Goal: Task Accomplishment & Management: Complete application form

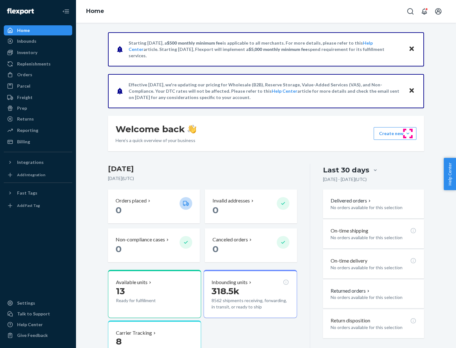
click at [408, 134] on button "Create new Create new inbound Create new order Create new product" at bounding box center [395, 133] width 43 height 13
click at [38, 41] on div "Inbounds" at bounding box center [37, 41] width 67 height 9
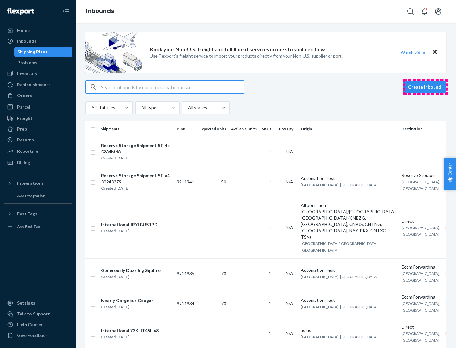
click at [425, 87] on button "Create inbound" at bounding box center [425, 87] width 44 height 13
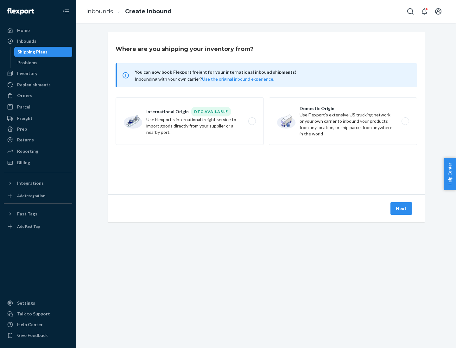
click at [343, 121] on label "Domestic Origin Use Flexport’s extensive US trucking network or your own carrie…" at bounding box center [343, 121] width 148 height 47
click at [405, 121] on input "Domestic Origin Use Flexport’s extensive US trucking network or your own carrie…" at bounding box center [407, 121] width 4 height 4
radio input "true"
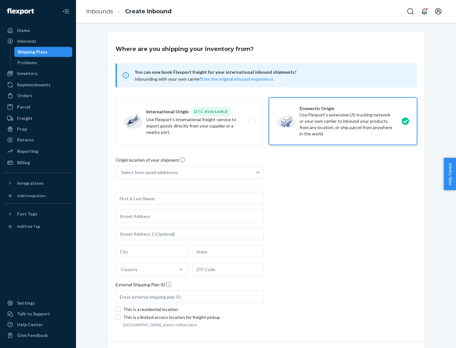
click at [148, 173] on div "Select from saved addresses" at bounding box center [149, 172] width 57 height 6
click at [122, 173] on input "Select from saved addresses" at bounding box center [121, 172] width 1 height 6
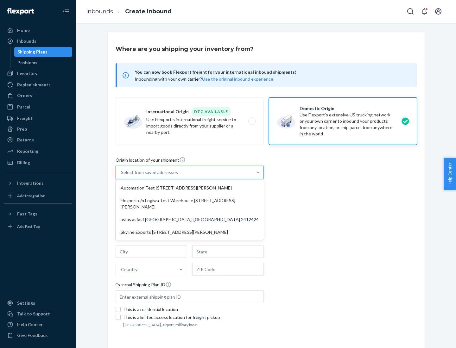
scroll to position [3, 0]
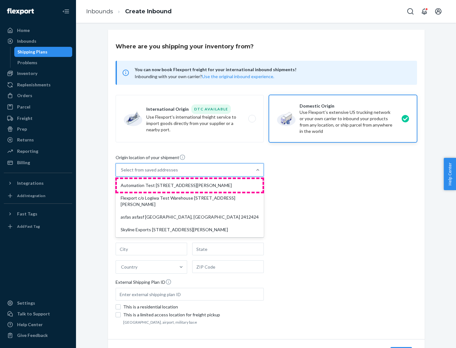
click at [190, 186] on div "Automation Test [STREET_ADDRESS][PERSON_NAME]" at bounding box center [190, 185] width 146 height 13
click at [122, 173] on input "option Automation Test [STREET_ADDRESS][PERSON_NAME] focused, 1 of 4. 4 results…" at bounding box center [121, 170] width 1 height 6
type input "Automation Test"
type input "9th Floor"
type input "[GEOGRAPHIC_DATA]"
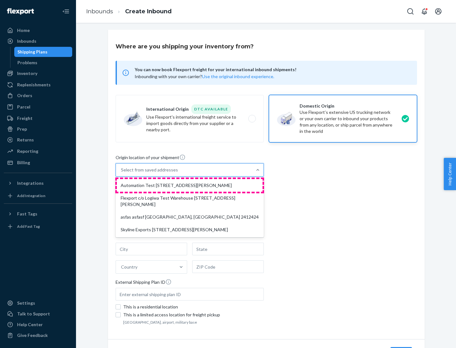
type input "CA"
type input "94104"
type input "[STREET_ADDRESS][PERSON_NAME]"
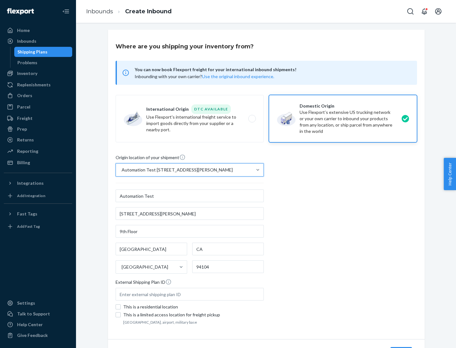
scroll to position [37, 0]
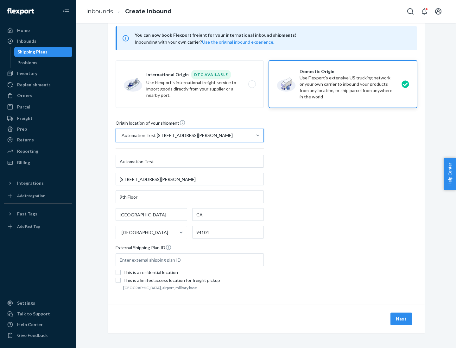
click at [401, 319] on button "Next" at bounding box center [401, 319] width 22 height 13
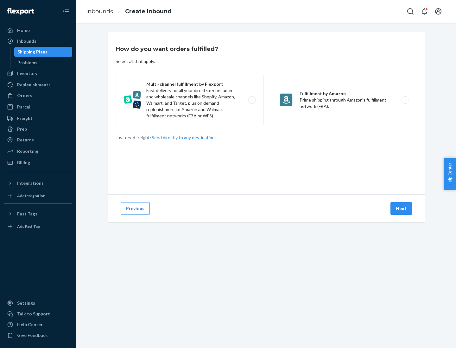
click at [190, 100] on label "Multi-channel fulfillment by Flexport Fast delivery for all your direct-to-cons…" at bounding box center [190, 100] width 148 height 51
click at [252, 100] on input "Multi-channel fulfillment by Flexport Fast delivery for all your direct-to-cons…" at bounding box center [254, 100] width 4 height 4
radio input "true"
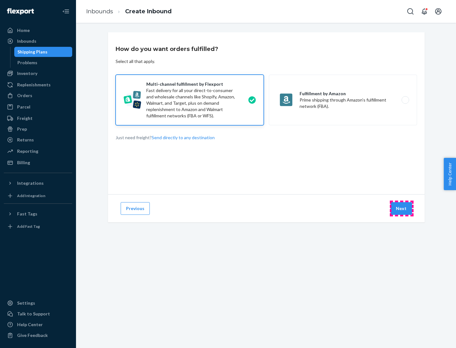
click at [401, 209] on button "Next" at bounding box center [401, 208] width 22 height 13
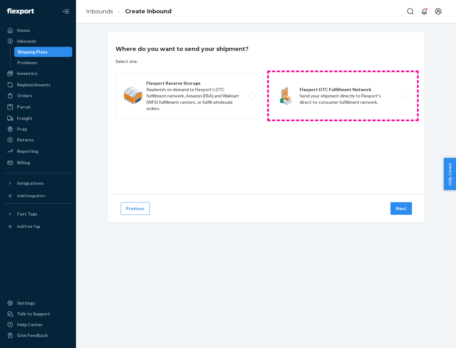
click at [343, 96] on label "Flexport DTC Fulfillment Network Send your shipment directly to Flexport's dire…" at bounding box center [343, 95] width 148 height 47
click at [405, 96] on input "Flexport DTC Fulfillment Network Send your shipment directly to Flexport's dire…" at bounding box center [407, 96] width 4 height 4
radio input "true"
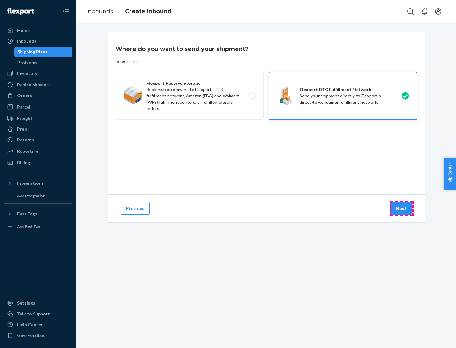
click at [401, 209] on button "Next" at bounding box center [401, 208] width 22 height 13
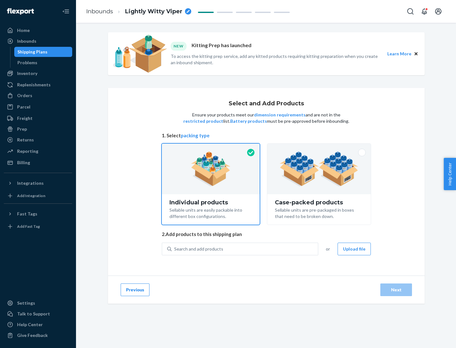
click at [319, 169] on img at bounding box center [319, 169] width 79 height 35
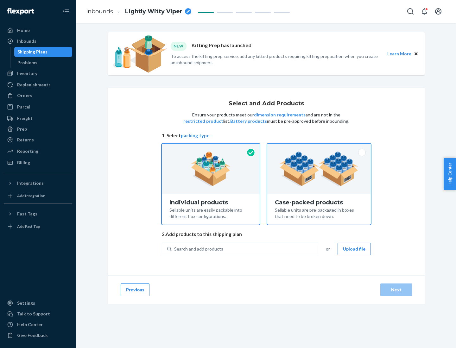
click at [319, 148] on input "Case-packed products Sellable units are pre-packaged in boxes that need to be b…" at bounding box center [319, 146] width 4 height 4
radio input "true"
radio input "false"
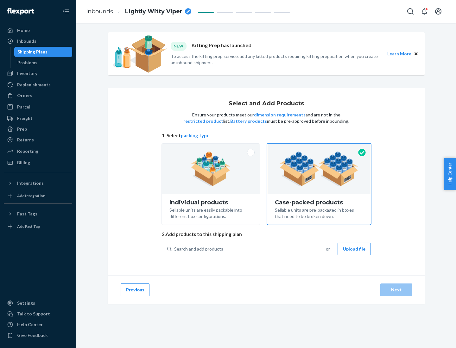
click at [245, 249] on div "Search and add products" at bounding box center [245, 248] width 146 height 11
click at [175, 249] on input "Search and add products" at bounding box center [174, 249] width 1 height 6
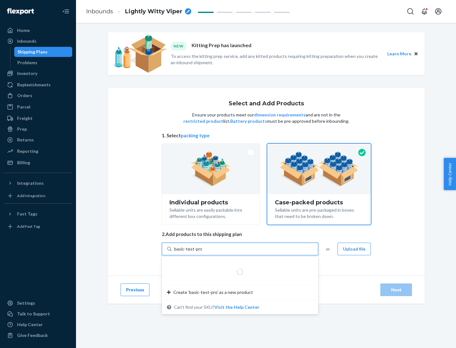
type input "basic-test-product-1"
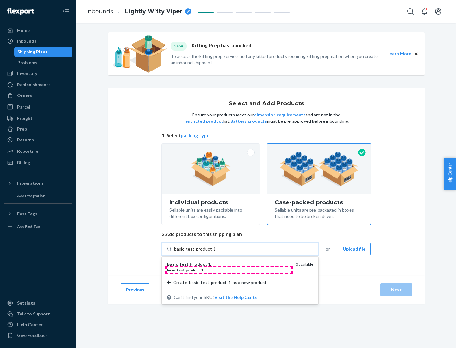
click at [229, 270] on div "basic - test - product - 1" at bounding box center [229, 269] width 124 height 5
click at [215, 252] on input "basic-test-product-1" at bounding box center [194, 249] width 41 height 6
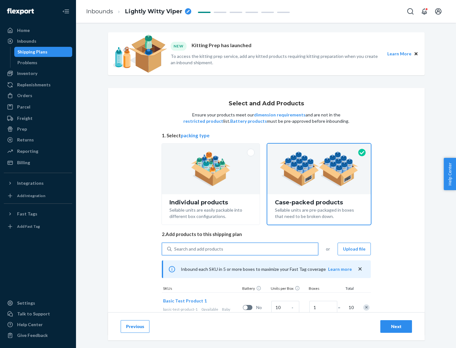
scroll to position [23, 0]
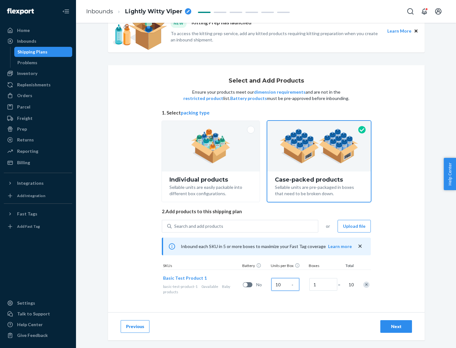
type input "10"
type input "7"
click at [396, 327] on div "Next" at bounding box center [396, 327] width 21 height 6
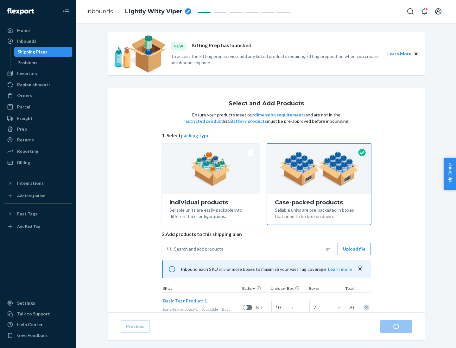
radio input "true"
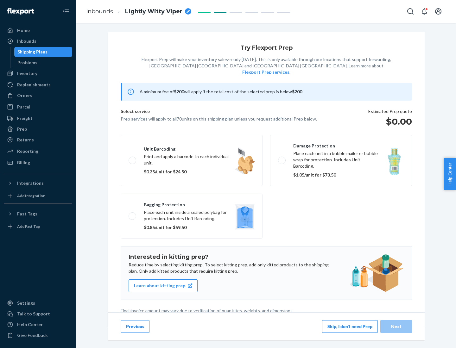
scroll to position [2, 0]
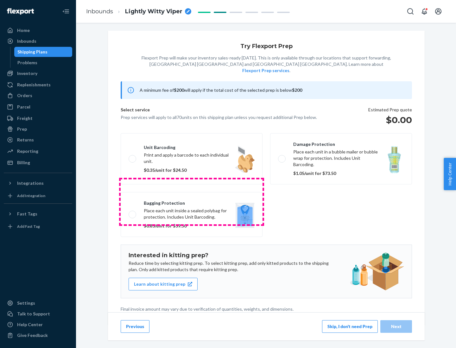
click at [192, 202] on label "Bagging protection Place each unit inside a sealed polybag for protection. Incl…" at bounding box center [192, 214] width 142 height 45
click at [133, 212] on input "Bagging protection Place each unit inside a sealed polybag for protection. Incl…" at bounding box center [131, 214] width 4 height 4
checkbox input "true"
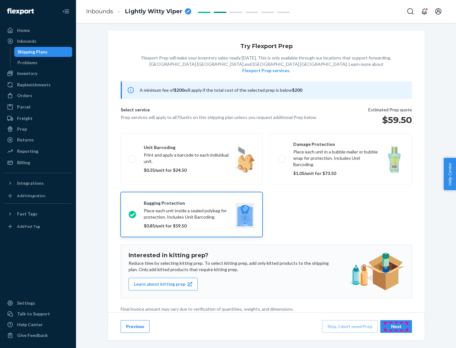
click at [396, 326] on div "Next" at bounding box center [396, 327] width 21 height 6
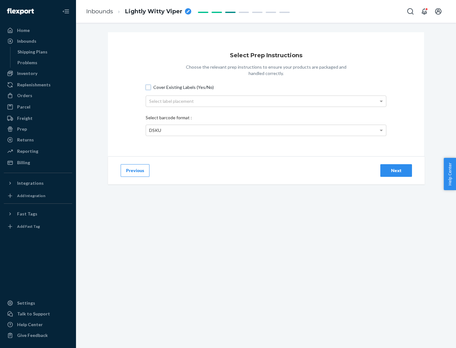
click at [148, 87] on input "Cover Existing Labels (Yes/No)" at bounding box center [148, 87] width 5 height 5
checkbox input "true"
click at [266, 101] on div "Select label placement" at bounding box center [266, 101] width 240 height 11
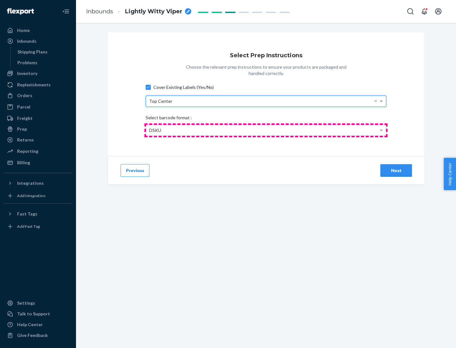
click at [266, 130] on div "DSKU" at bounding box center [266, 130] width 240 height 11
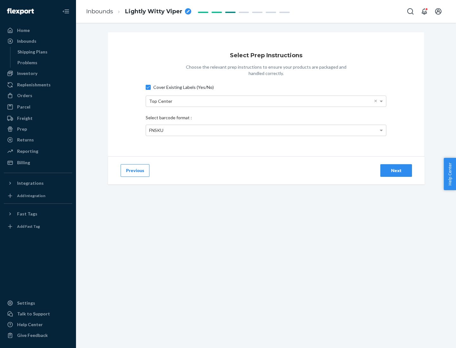
click at [396, 170] on div "Next" at bounding box center [396, 170] width 21 height 6
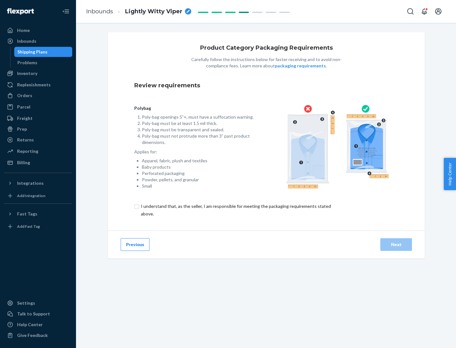
click at [235, 210] on input "checkbox" at bounding box center [239, 210] width 211 height 15
checkbox input "true"
click at [396, 244] on div "Next" at bounding box center [396, 245] width 21 height 6
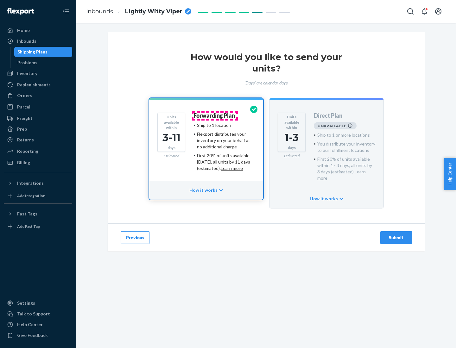
click at [215, 116] on h4 "Forwarding Plan" at bounding box center [213, 116] width 41 height 6
click at [396, 235] on div "Submit" at bounding box center [396, 238] width 21 height 6
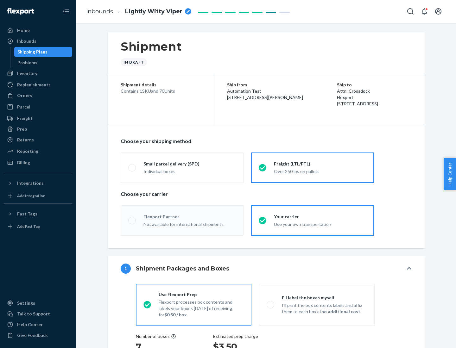
radio input "true"
radio input "false"
radio input "true"
radio input "false"
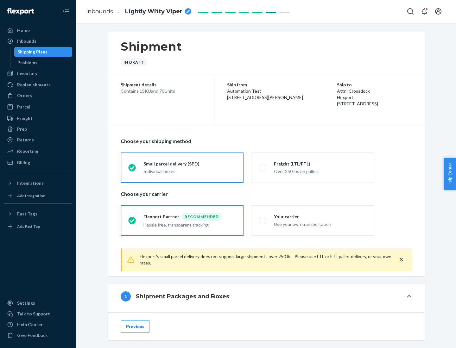
click at [312, 167] on div "Over 250 lbs on pallets" at bounding box center [320, 171] width 92 height 8
click at [263, 167] on input "Freight (LTL/FTL) Over 250 lbs on pallets" at bounding box center [261, 168] width 4 height 4
radio input "true"
radio input "false"
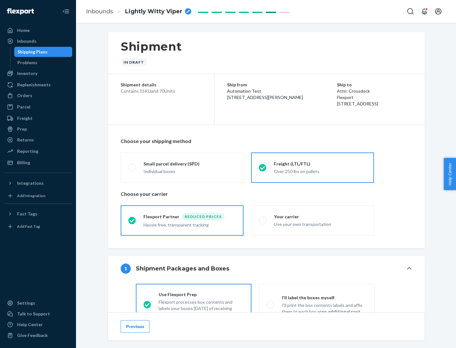
scroll to position [35, 0]
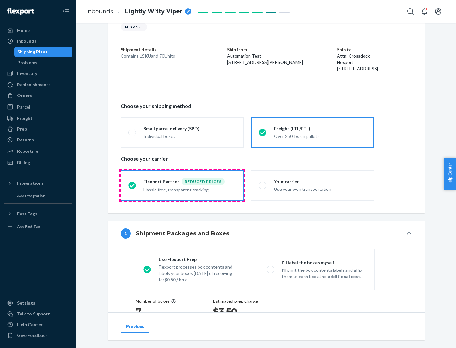
click at [182, 186] on div "Hassle free, transparent tracking" at bounding box center [189, 190] width 92 height 8
click at [132, 185] on input "Flexport Partner Reduced prices Hassle free, transparent tracking" at bounding box center [130, 185] width 4 height 4
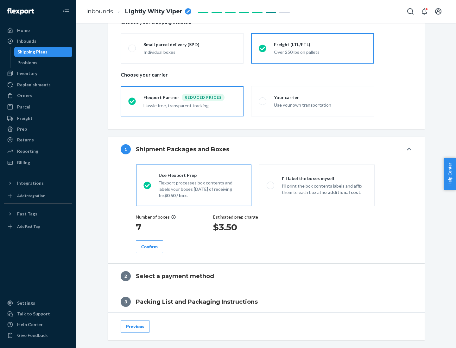
click at [317, 185] on p "I’ll print the box contents labels and affix them to each box at no additional …" at bounding box center [324, 189] width 85 height 13
click at [271, 185] on input "I'll label the boxes myself I’ll print the box contents labels and affix them t…" at bounding box center [269, 185] width 4 height 4
radio input "true"
radio input "false"
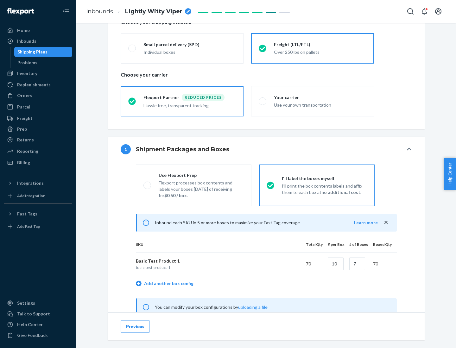
scroll to position [198, 0]
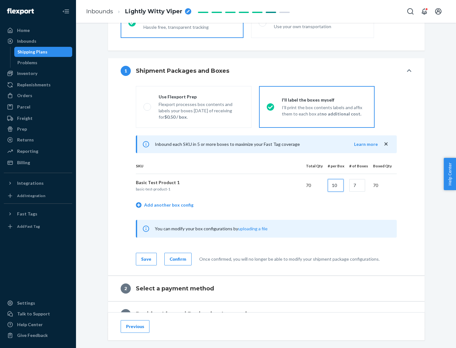
type input "10"
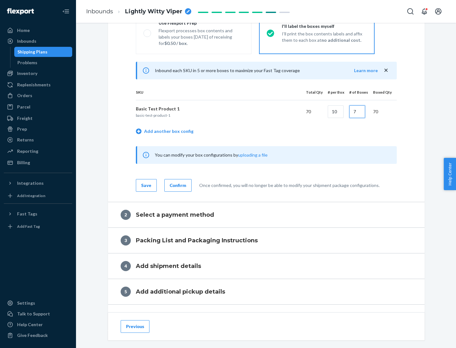
type input "7"
click at [177, 185] on div "Confirm" at bounding box center [178, 185] width 16 height 6
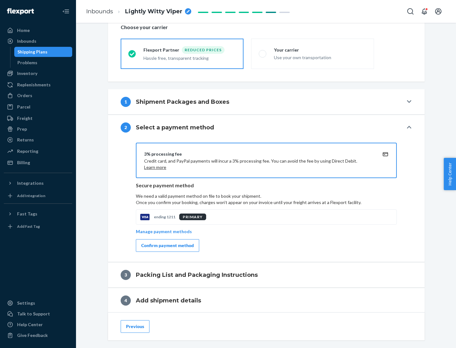
scroll to position [227, 0]
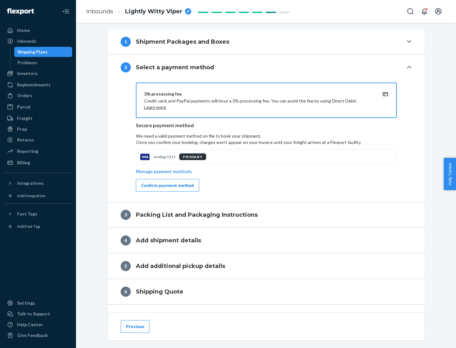
click at [167, 186] on div "Confirm payment method" at bounding box center [167, 185] width 53 height 6
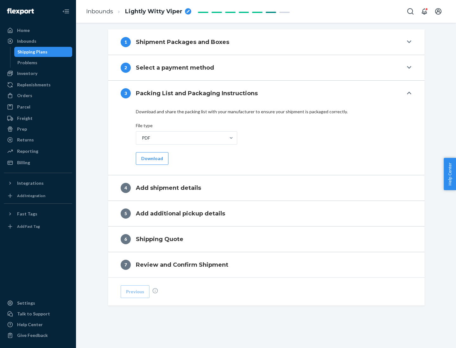
scroll to position [200, 0]
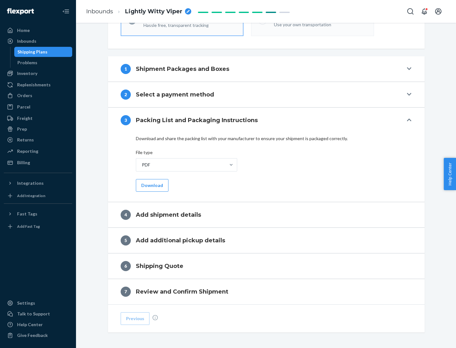
click at [151, 185] on button "Download" at bounding box center [152, 185] width 33 height 13
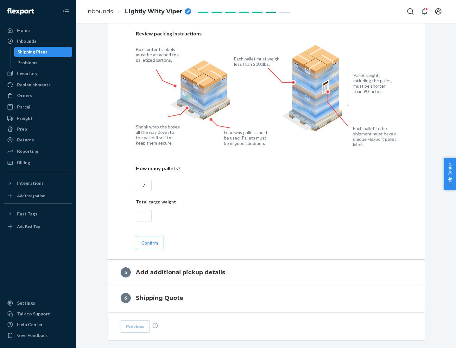
scroll to position [411, 0]
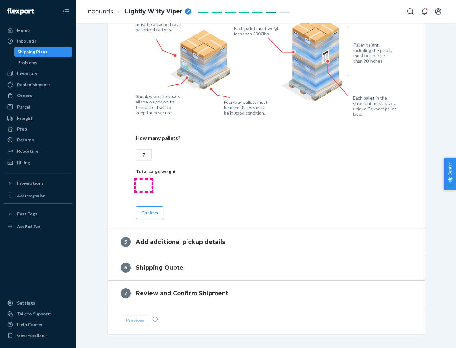
type input "7"
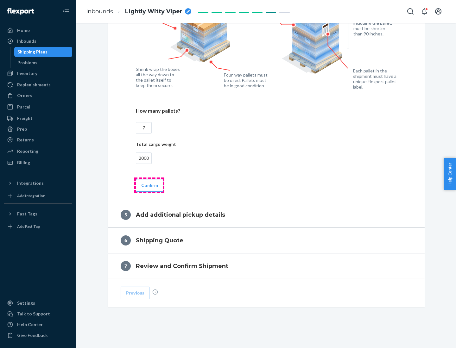
type input "2000"
click at [149, 185] on button "Confirm" at bounding box center [150, 185] width 28 height 13
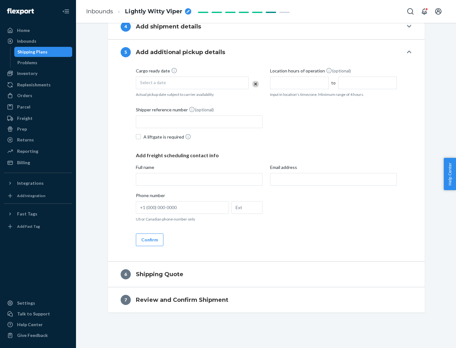
scroll to position [217, 0]
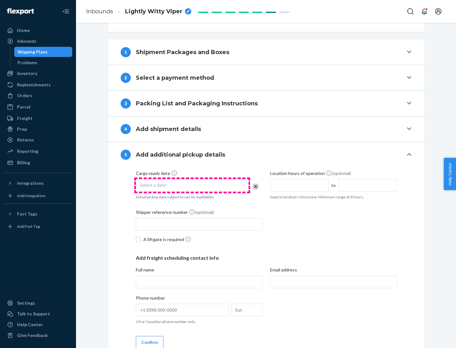
click at [192, 185] on div "Select a date" at bounding box center [192, 185] width 113 height 13
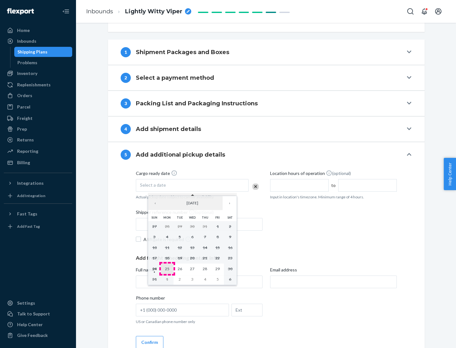
click at [167, 269] on abbr "25" at bounding box center [167, 269] width 4 height 5
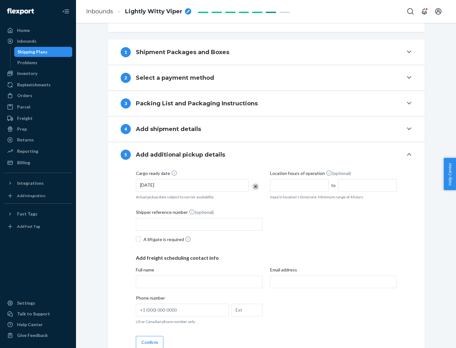
scroll to position [313, 0]
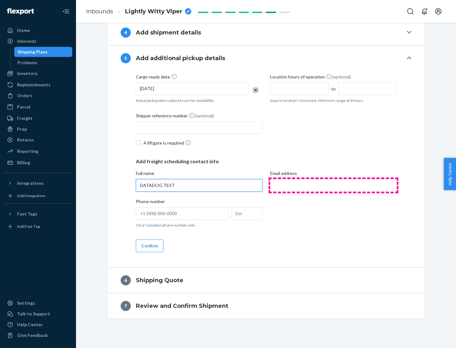
type input "DATADOG TEST"
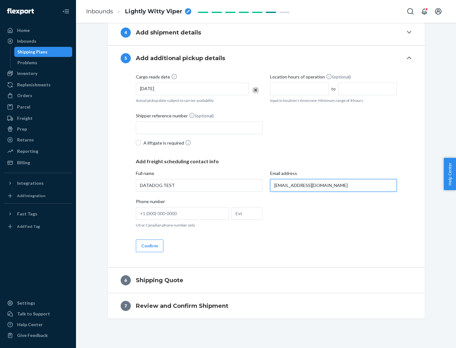
scroll to position [319, 0]
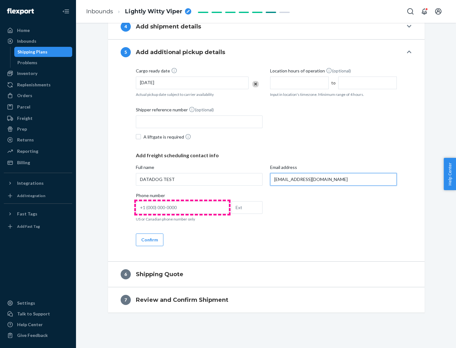
type input "[EMAIL_ADDRESS][DOMAIN_NAME]"
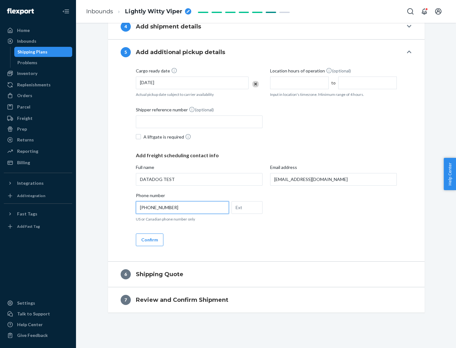
type input "[PHONE_NUMBER]"
click at [149, 240] on button "Confirm" at bounding box center [150, 240] width 28 height 13
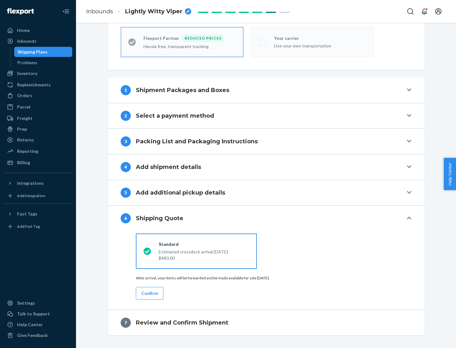
scroll to position [201, 0]
